Goal: Find specific page/section

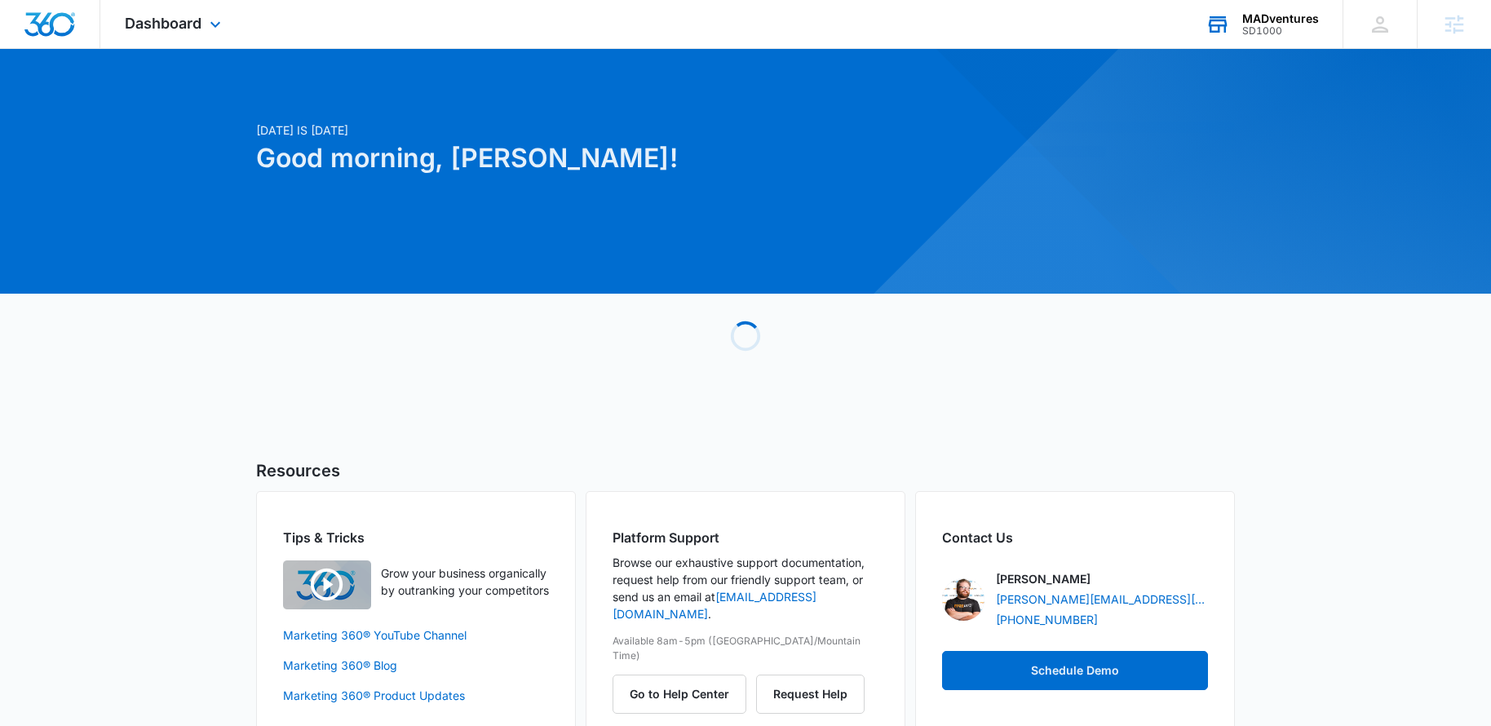
click at [1268, 34] on div "SD1000" at bounding box center [1280, 30] width 77 height 11
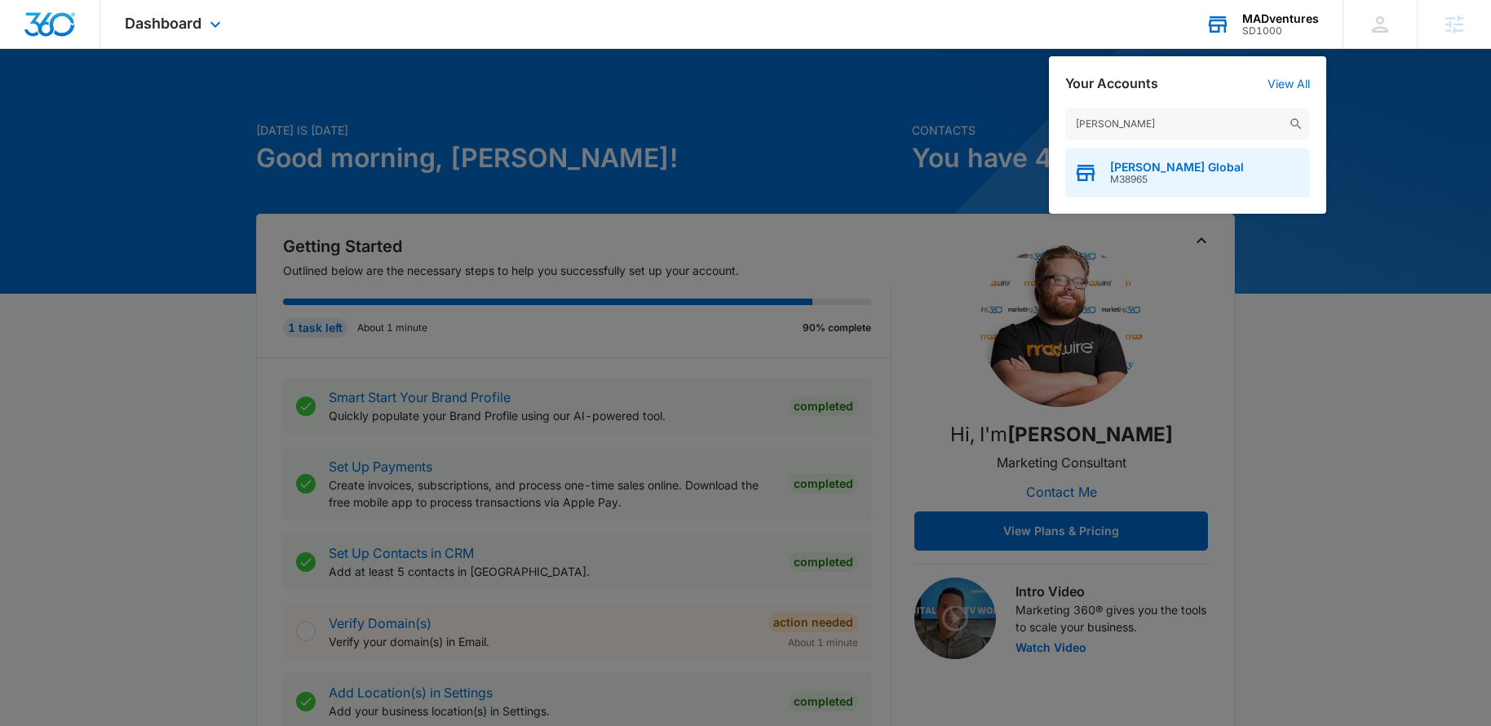
type input "[PERSON_NAME]"
click at [1162, 170] on span "[PERSON_NAME] Global" at bounding box center [1177, 167] width 134 height 13
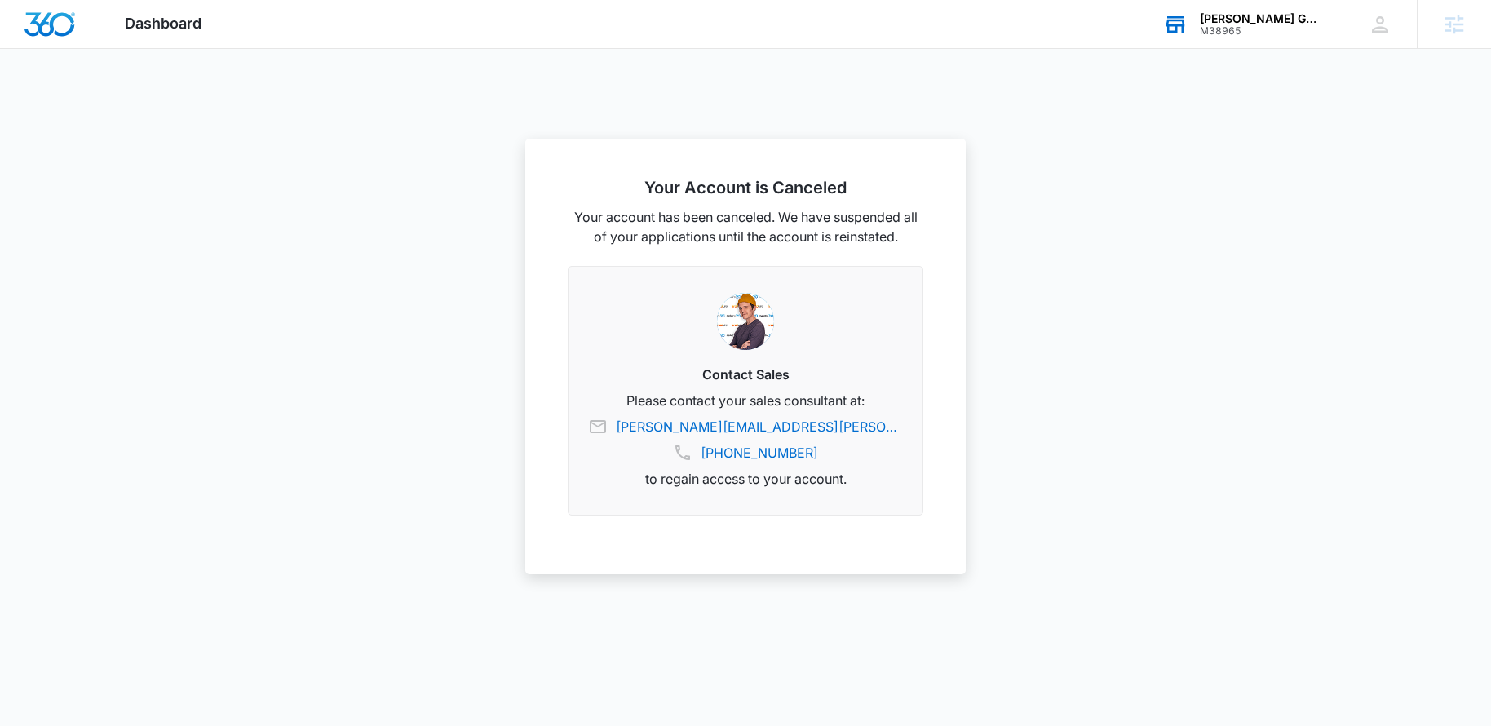
click at [1255, 33] on div "M38965" at bounding box center [1259, 30] width 119 height 11
type input "[PERSON_NAME]"
